Goal: Find specific page/section: Find specific page/section

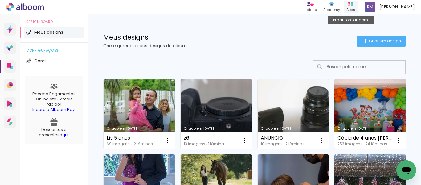
click at [350, 8] on div "Apps" at bounding box center [350, 9] width 9 height 5
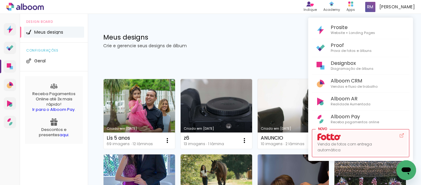
click at [346, 138] on div "Venda de fotos com entrega automática" at bounding box center [355, 142] width 77 height 19
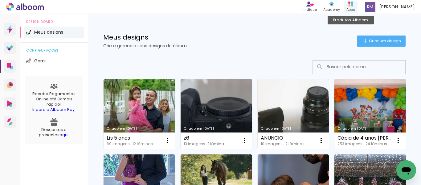
click at [354, 8] on div "Apps" at bounding box center [350, 9] width 9 height 5
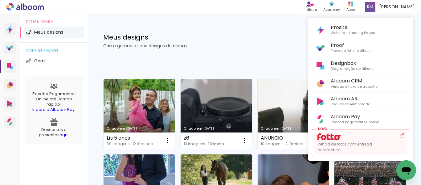
click at [357, 134] on div "Venda de fotos com entrega automática" at bounding box center [355, 142] width 77 height 19
